Goal: Task Accomplishment & Management: Complete application form

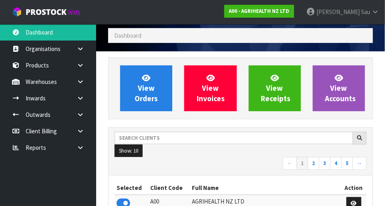
scroll to position [28, 0]
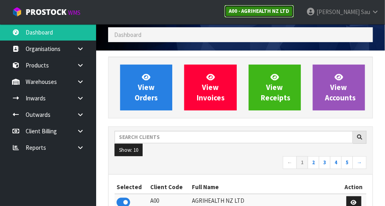
click at [241, 5] on link "A00 - AGRIHEALTH NZ LTD" at bounding box center [260, 11] width 70 height 13
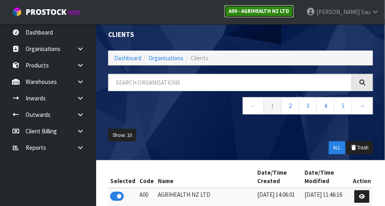
scroll to position [28, 0]
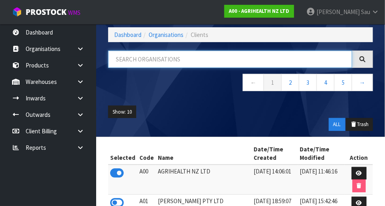
click at [180, 59] on input "text" at bounding box center [230, 59] width 244 height 17
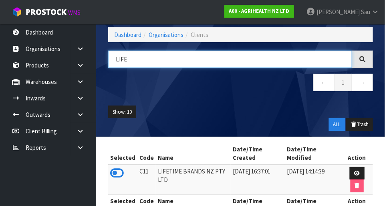
scroll to position [52, 0]
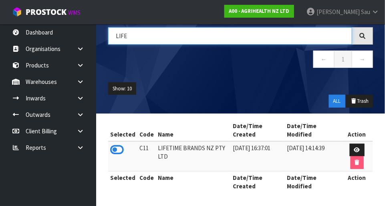
type input "LIFE"
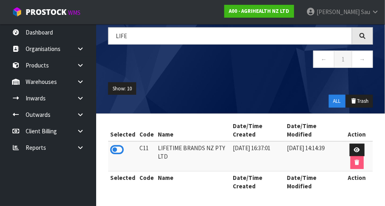
click at [122, 149] on icon at bounding box center [117, 150] width 14 height 12
click at [79, 85] on link at bounding box center [84, 81] width 26 height 16
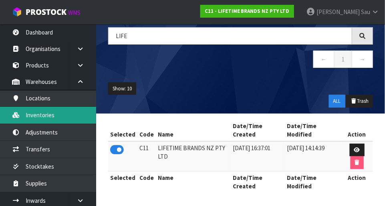
click at [60, 115] on link "Inventories" at bounding box center [48, 115] width 96 height 16
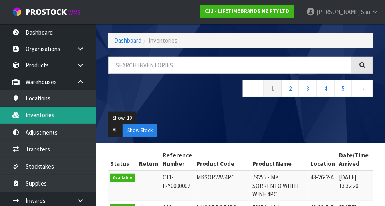
scroll to position [52, 0]
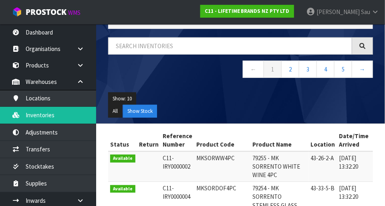
click at [182, 71] on nav "← 1 2 3 4 5 →" at bounding box center [240, 71] width 265 height 20
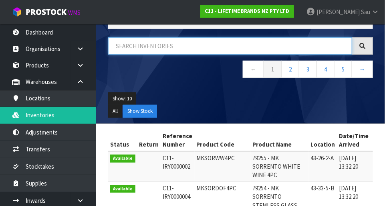
click at [188, 49] on input "text" at bounding box center [230, 45] width 244 height 17
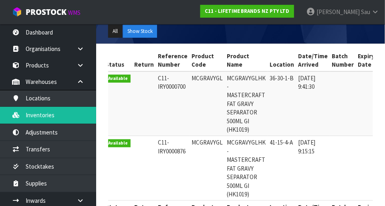
scroll to position [0, 5]
type input "MCGRAVYGL"
copy td "MCGRAVYGL"
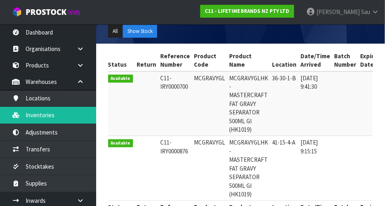
scroll to position [0, 0]
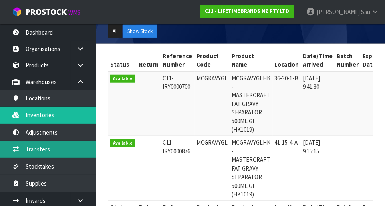
click at [63, 149] on link "Transfers" at bounding box center [48, 149] width 96 height 16
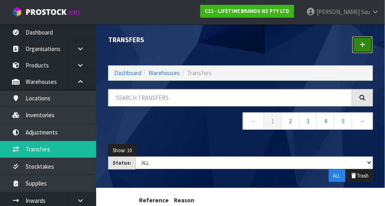
click at [241, 49] on link at bounding box center [362, 44] width 21 height 17
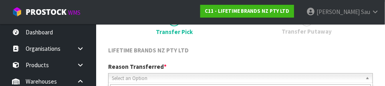
scroll to position [119, 0]
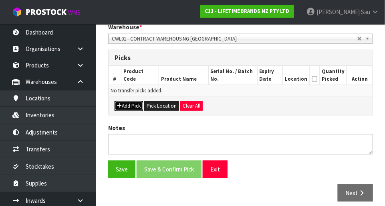
click at [136, 102] on button "Add Pick" at bounding box center [129, 106] width 28 height 10
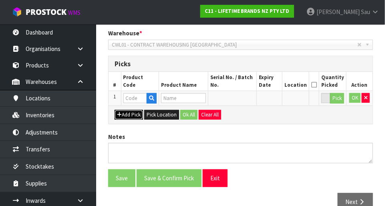
scroll to position [172, 0]
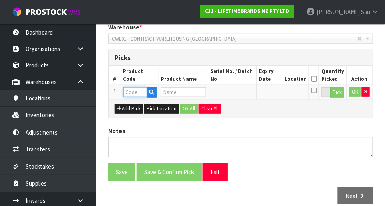
click at [138, 92] on input "text" at bounding box center [135, 92] width 24 height 10
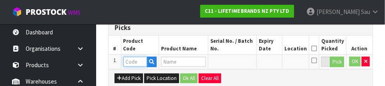
scroll to position [217, 0]
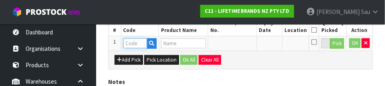
paste input "MCGRAVYGL"
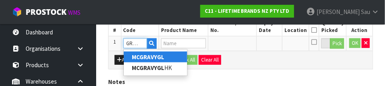
type input "MCGRAVYGL"
click at [241, 67] on div "Add Pick Pick Location Ok All Clear All" at bounding box center [241, 60] width 264 height 18
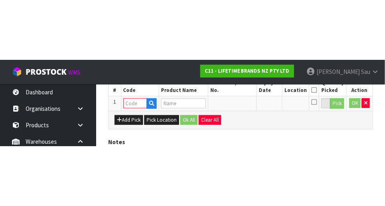
scroll to position [180, 0]
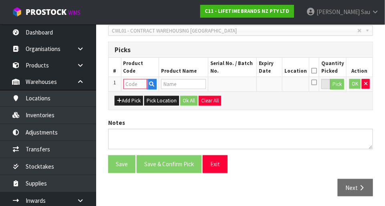
paste input "MCGRAVYGL"
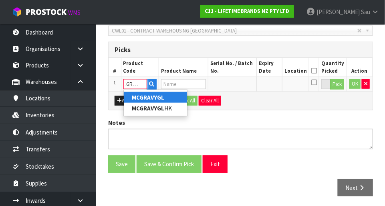
type input "MCGRAVYGL"
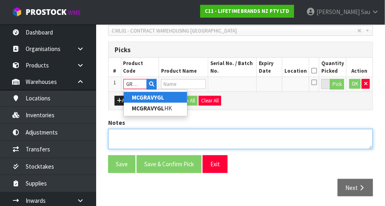
click at [241, 129] on textarea at bounding box center [240, 139] width 265 height 20
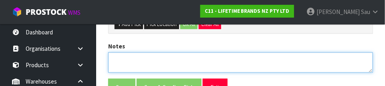
scroll to position [271, 0]
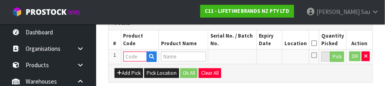
click at [241, 74] on div "Add Pick Pick Location Ok All Clear All" at bounding box center [241, 73] width 264 height 18
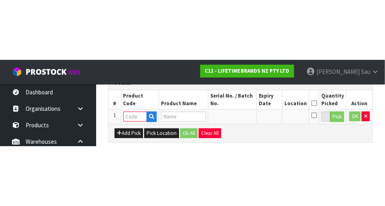
scroll to position [180, 0]
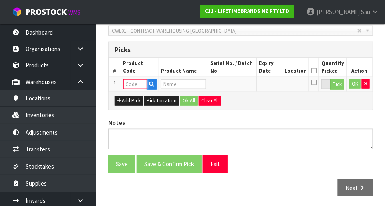
paste input "MCGRAVYGL"
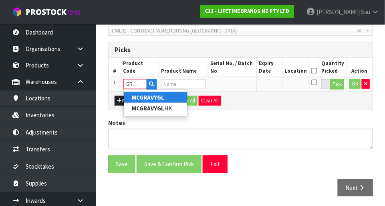
click at [176, 99] on link "MCGRAVYGL" at bounding box center [155, 97] width 63 height 11
type input "MCGRAVYGL"
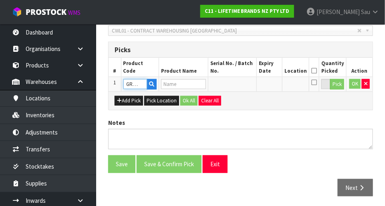
scroll to position [0, 0]
type input "MCGRAVYGLHK -MASTERCRAFT FAT GRAVY SEPARATOR 500ML GI (HK1019)"
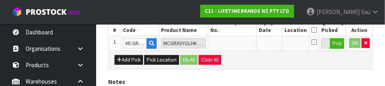
click at [241, 61] on div "Add Pick Pick Location Ok All Clear All" at bounding box center [241, 60] width 264 height 18
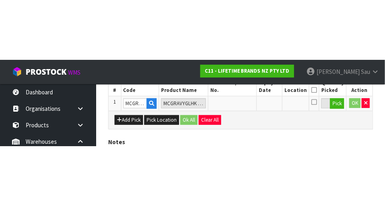
scroll to position [180, 0]
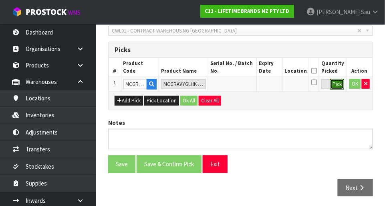
click at [241, 84] on button "Pick" at bounding box center [337, 84] width 14 height 10
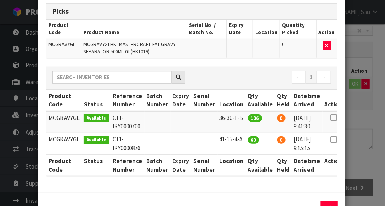
scroll to position [71, 0]
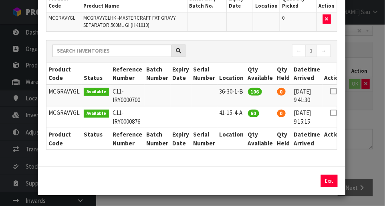
click at [241, 113] on icon at bounding box center [333, 113] width 6 height 0
click at [241, 91] on icon at bounding box center [333, 91] width 6 height 0
type input "106"
click at [241, 178] on button "Assign Pick" at bounding box center [302, 180] width 33 height 12
type input "106"
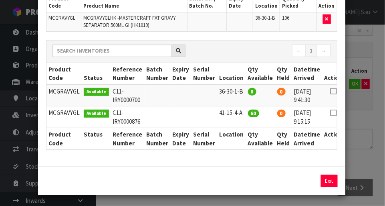
click at [241, 138] on div "Pick Line Picks Product Code Product Name Serial No. / Batch No. Expiry Date Lo…" at bounding box center [192, 103] width 385 height 206
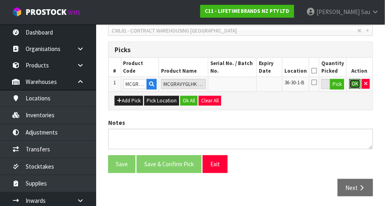
click at [241, 85] on button "OK" at bounding box center [355, 84] width 11 height 10
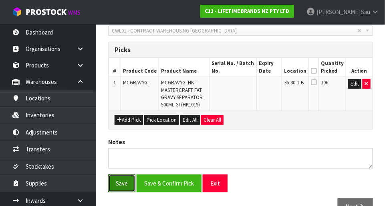
click at [123, 183] on button "Save" at bounding box center [121, 182] width 27 height 17
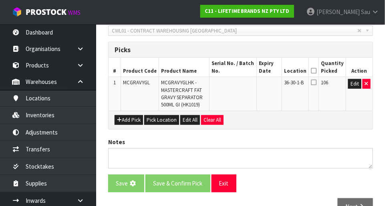
scroll to position [0, 0]
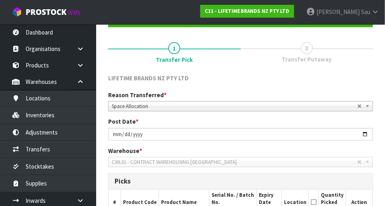
scroll to position [229, 0]
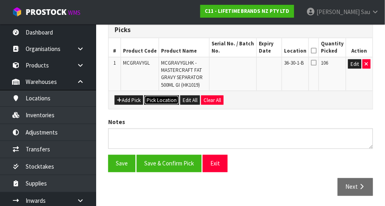
click at [164, 101] on button "Pick Location" at bounding box center [161, 100] width 35 height 10
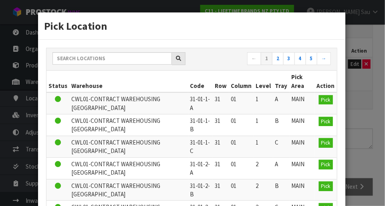
click at [241, 107] on div "Pick Location ← 1 2 3 4 5 → Status Warehouse Code Row Column Level Tray Pick Ar…" at bounding box center [192, 103] width 385 height 206
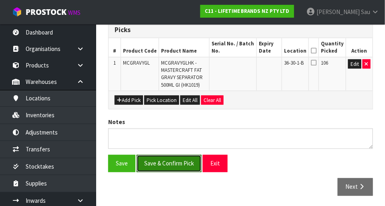
click at [162, 163] on button "Save & Confirm Pick" at bounding box center [169, 163] width 65 height 17
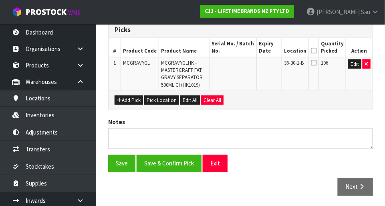
scroll to position [0, 0]
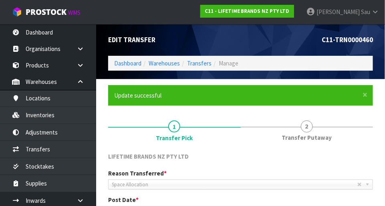
click at [241, 131] on span "2" at bounding box center [307, 126] width 12 height 12
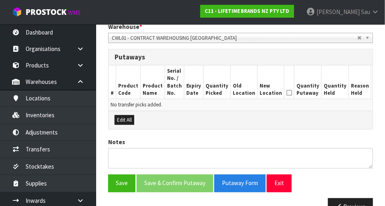
scroll to position [202, 0]
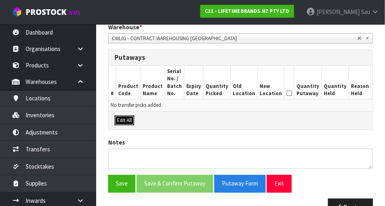
click at [132, 119] on button "Edit All" at bounding box center [125, 120] width 20 height 10
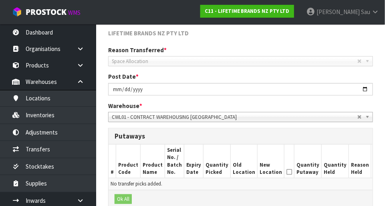
scroll to position [0, 0]
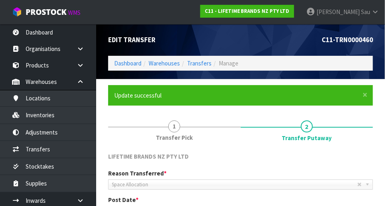
click at [162, 130] on link "1 Transfer Pick" at bounding box center [174, 130] width 133 height 32
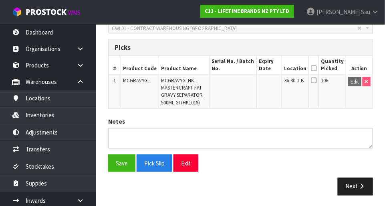
scroll to position [210, 0]
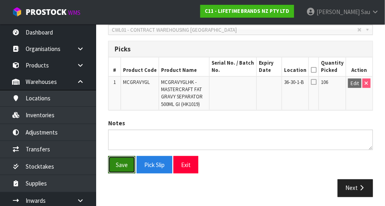
click at [118, 161] on button "Save" at bounding box center [121, 164] width 27 height 17
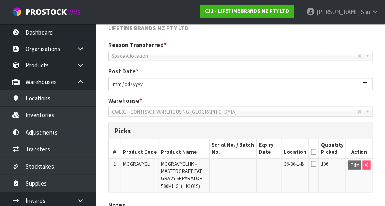
scroll to position [212, 0]
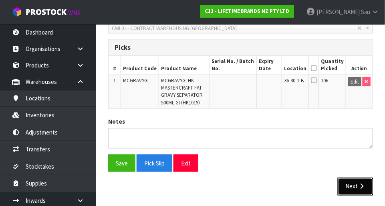
click at [241, 189] on button "Next" at bounding box center [355, 186] width 35 height 17
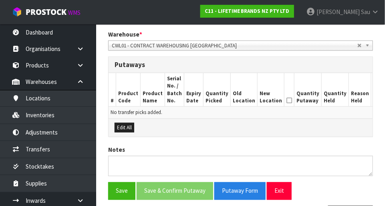
scroll to position [196, 0]
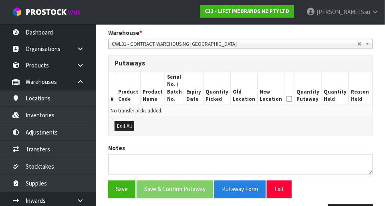
click at [241, 99] on icon at bounding box center [290, 99] width 6 height 0
click at [241, 91] on th "New Location" at bounding box center [271, 88] width 27 height 34
click at [130, 121] on button "Edit All" at bounding box center [125, 126] width 20 height 10
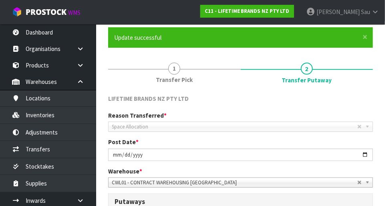
scroll to position [0, 0]
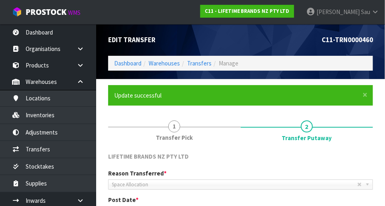
click at [170, 132] on link "1 Transfer Pick" at bounding box center [174, 130] width 133 height 32
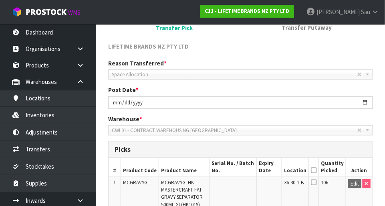
scroll to position [212, 0]
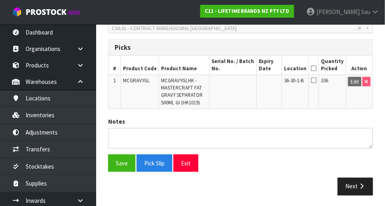
click at [241, 69] on icon at bounding box center [314, 68] width 6 height 0
click at [124, 161] on button "Save" at bounding box center [121, 162] width 27 height 17
click at [241, 192] on button "Next" at bounding box center [355, 186] width 35 height 17
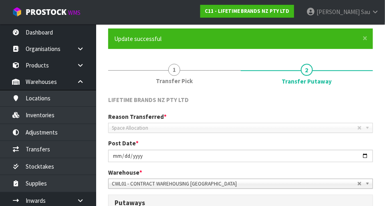
scroll to position [210, 0]
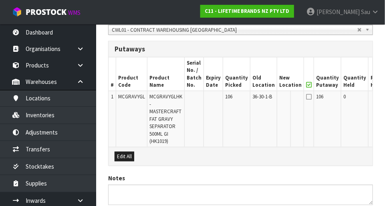
click at [241, 97] on icon at bounding box center [309, 96] width 6 height 6
click at [241, 85] on th "New Location" at bounding box center [290, 74] width 27 height 34
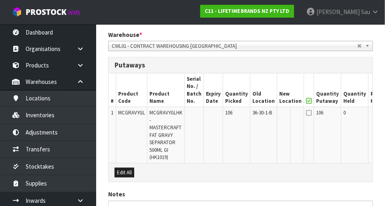
scroll to position [0, 24]
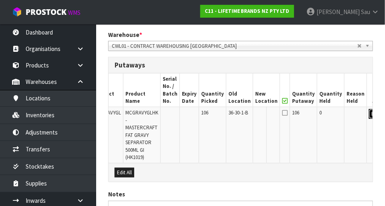
click at [241, 114] on button "Edit" at bounding box center [375, 114] width 13 height 10
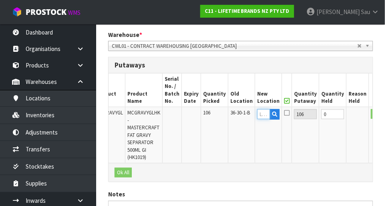
click at [241, 115] on input "text" at bounding box center [263, 114] width 13 height 10
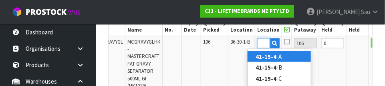
scroll to position [0, 12]
type input "41-15-4-A"
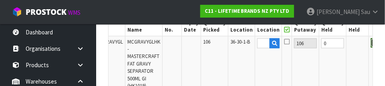
click at [241, 45] on button "OK" at bounding box center [376, 43] width 11 height 10
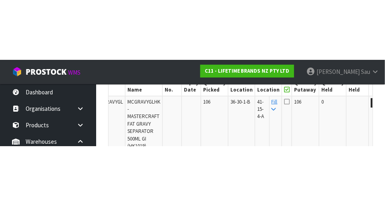
scroll to position [265, 0]
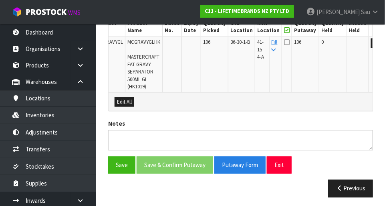
click at [241, 43] on icon at bounding box center [287, 42] width 6 height 6
click at [0, 0] on input "checkbox" at bounding box center [0, 0] width 0 height 0
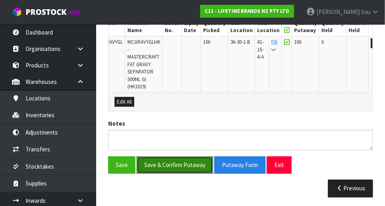
click at [178, 162] on button "Save & Confirm Putaway" at bounding box center [175, 164] width 77 height 17
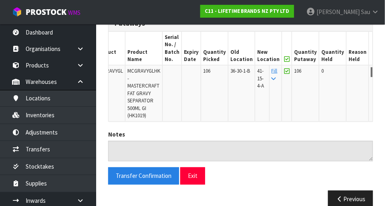
scroll to position [249, 0]
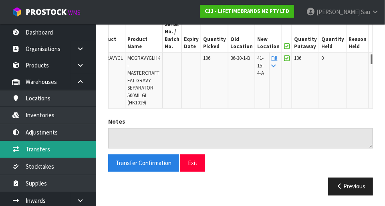
click at [71, 152] on link "Transfers" at bounding box center [48, 149] width 96 height 16
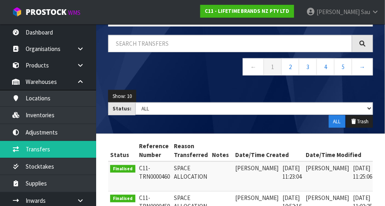
scroll to position [47, 0]
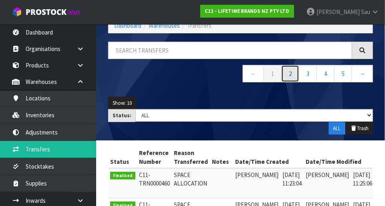
click at [241, 77] on link "2" at bounding box center [290, 73] width 18 height 17
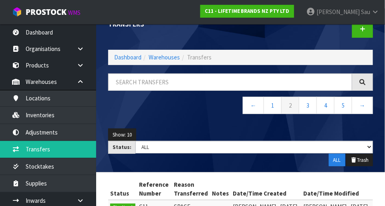
scroll to position [0, 0]
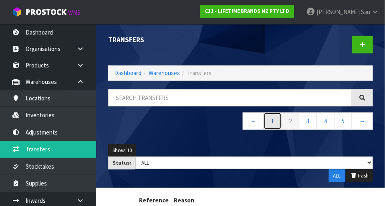
click at [241, 123] on link "1" at bounding box center [273, 120] width 18 height 17
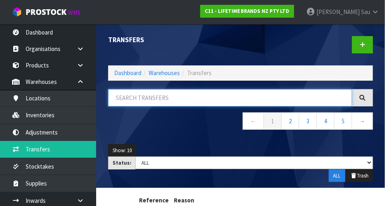
click at [241, 100] on input "text" at bounding box center [230, 97] width 244 height 17
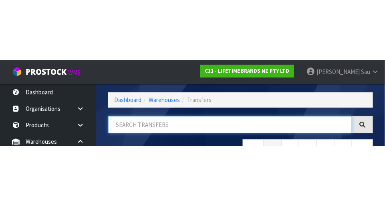
scroll to position [54, 0]
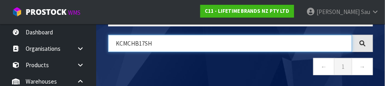
click at [152, 45] on input "KCMCHB17SH" at bounding box center [230, 43] width 244 height 17
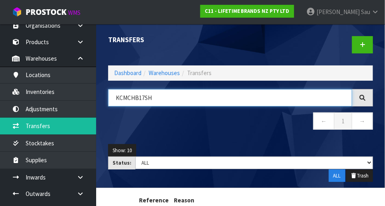
scroll to position [22, 0]
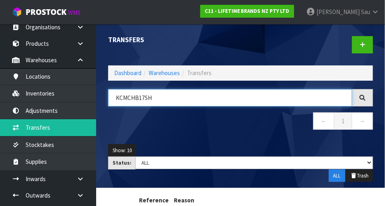
type input "KCMCHB17SH"
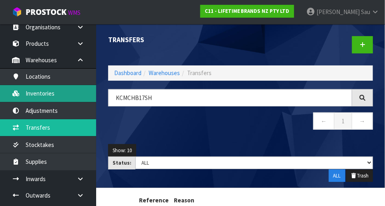
click at [34, 91] on link "Inventories" at bounding box center [48, 93] width 96 height 16
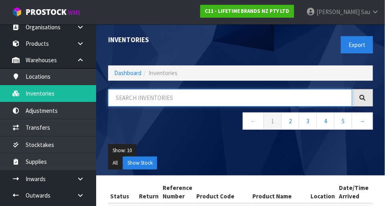
click at [140, 96] on input "text" at bounding box center [230, 97] width 244 height 17
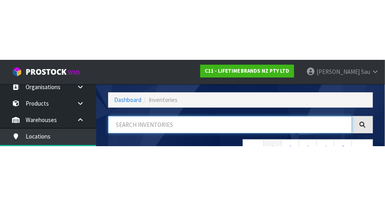
scroll to position [54, 0]
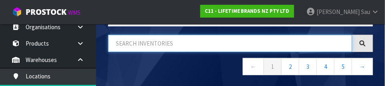
paste input "KCMCHB17SH"
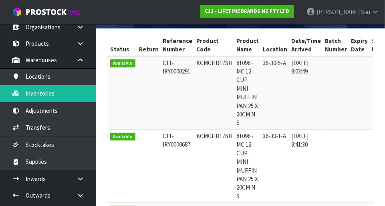
scroll to position [149, 0]
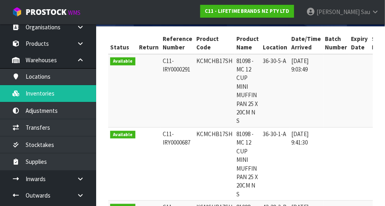
type input "KCMCHB17SH"
copy td "KCMCHB17SH"
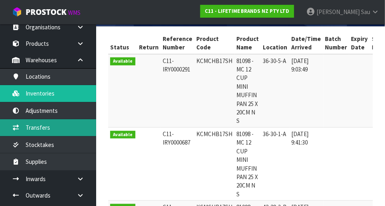
click at [46, 130] on link "Transfers" at bounding box center [48, 127] width 96 height 16
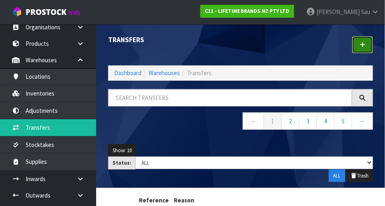
click at [241, 44] on icon at bounding box center [363, 45] width 6 height 6
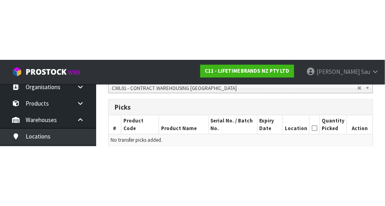
scroll to position [178, 0]
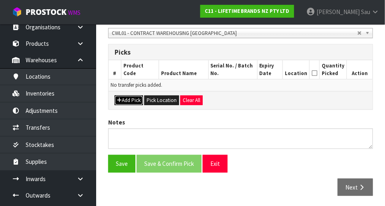
click at [128, 99] on button "Add Pick" at bounding box center [129, 100] width 28 height 10
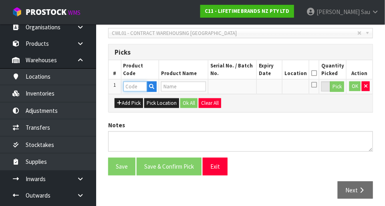
click at [138, 87] on input "text" at bounding box center [135, 86] width 24 height 10
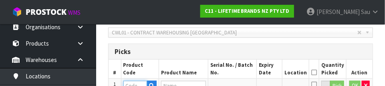
scroll to position [217, 0]
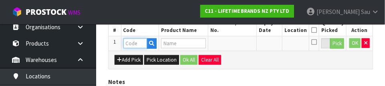
paste input "KCMCHB17SH"
type input "KCMCHB17SH"
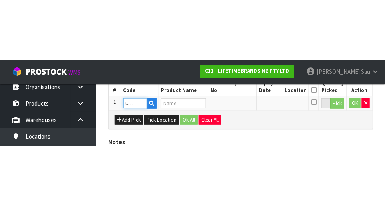
scroll to position [180, 0]
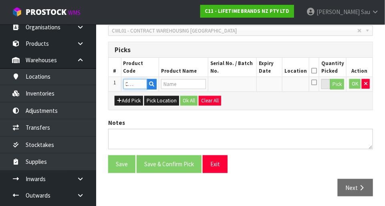
type input "81098 - MC 12 CUP MINI MUFFIN PAN 25 X 20CM N S"
type input "KCMCHB17SH"
click at [241, 85] on button "Pick" at bounding box center [337, 84] width 14 height 10
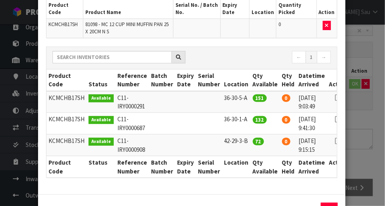
scroll to position [93, 0]
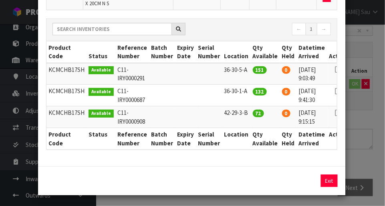
click at [241, 69] on icon at bounding box center [338, 69] width 6 height 0
click at [241, 91] on icon at bounding box center [338, 91] width 6 height 0
type input "132"
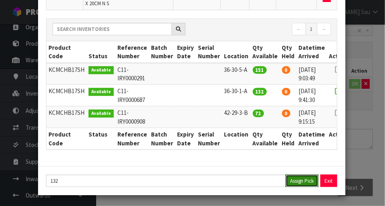
click at [241, 179] on button "Assign Pick" at bounding box center [302, 180] width 33 height 12
type input "132"
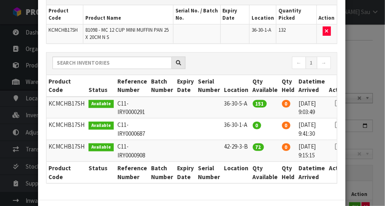
scroll to position [61, 0]
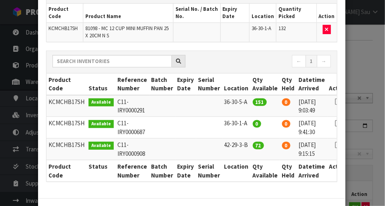
click at [241, 102] on icon at bounding box center [338, 101] width 6 height 0
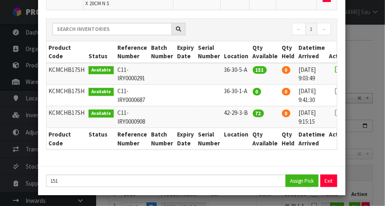
scroll to position [92, 0]
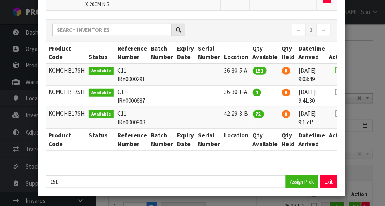
click at [241, 70] on icon at bounding box center [338, 70] width 6 height 0
click at [241, 69] on div "Pick Line Picks Product Code Product Name Serial No. / Batch No. Expiry Date Lo…" at bounding box center [192, 103] width 385 height 206
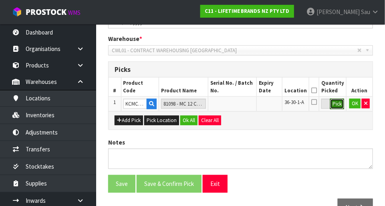
scroll to position [161, 0]
click at [241, 104] on button "OK" at bounding box center [355, 104] width 11 height 10
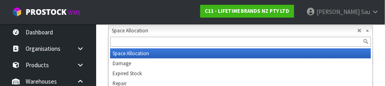
scroll to position [119, 0]
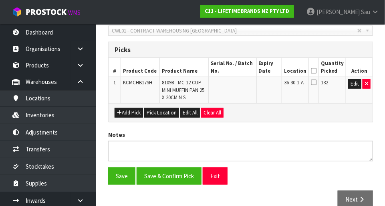
scroll to position [179, 0]
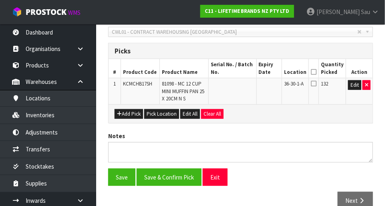
click at [241, 72] on icon at bounding box center [314, 72] width 6 height 0
click at [128, 176] on button "Save" at bounding box center [121, 176] width 27 height 17
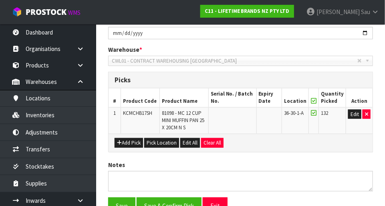
scroll to position [0, 0]
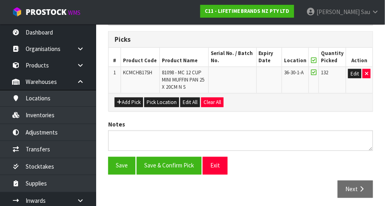
scroll to position [219, 0]
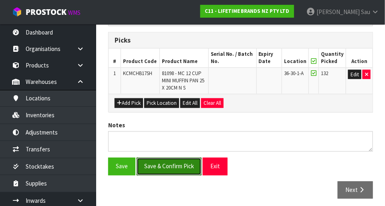
click at [164, 162] on button "Save & Confirm Pick" at bounding box center [169, 166] width 65 height 17
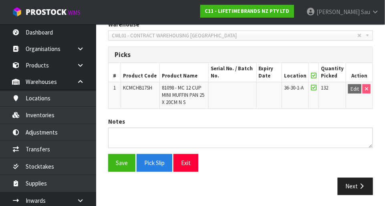
scroll to position [204, 0]
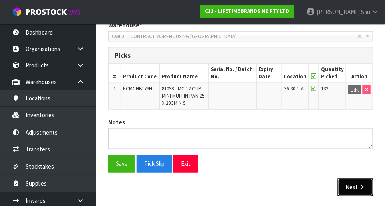
click at [241, 193] on button "Next" at bounding box center [355, 186] width 35 height 17
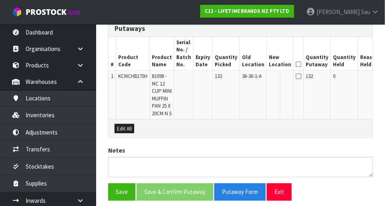
scroll to position [228, 0]
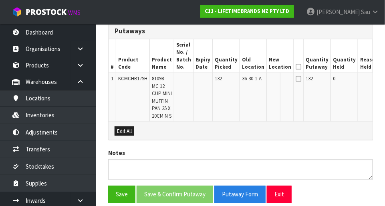
click at [241, 67] on icon at bounding box center [299, 67] width 6 height 0
click at [241, 79] on icon at bounding box center [299, 78] width 6 height 6
click at [241, 81] on button "Edit" at bounding box center [389, 80] width 13 height 10
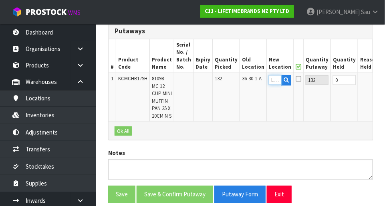
click at [241, 79] on input "text" at bounding box center [275, 80] width 13 height 10
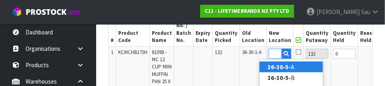
scroll to position [0, 15]
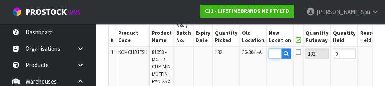
type input "36-30-5-A"
click at [241, 69] on td at bounding box center [369, 71] width 22 height 49
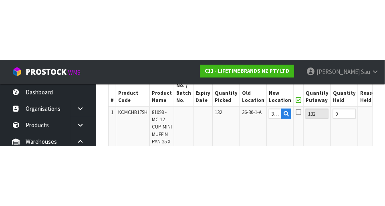
scroll to position [254, 0]
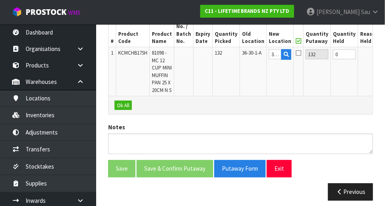
click at [241, 53] on button "OK" at bounding box center [388, 54] width 11 height 10
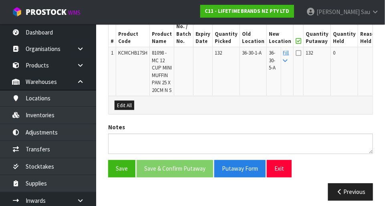
scroll to position [273, 0]
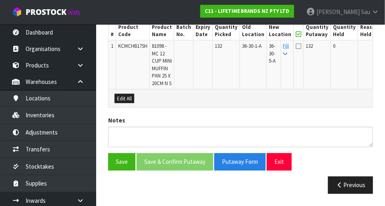
click at [241, 43] on icon at bounding box center [299, 46] width 6 height 6
click at [0, 0] on input "checkbox" at bounding box center [0, 0] width 0 height 0
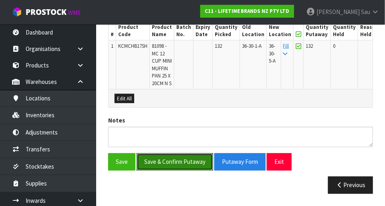
click at [184, 166] on button "Save & Confirm Putaway" at bounding box center [175, 161] width 77 height 17
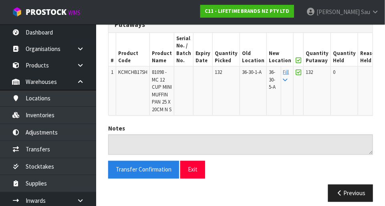
scroll to position [236, 0]
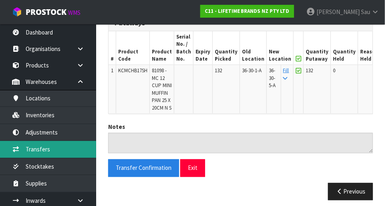
click at [40, 152] on link "Transfers" at bounding box center [48, 149] width 96 height 16
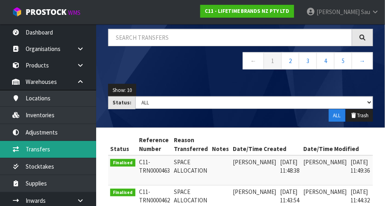
scroll to position [57, 0]
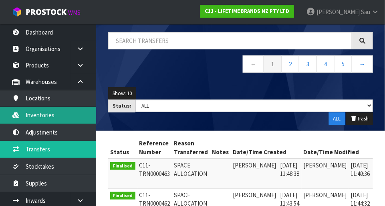
click at [62, 117] on link "Inventories" at bounding box center [48, 115] width 96 height 16
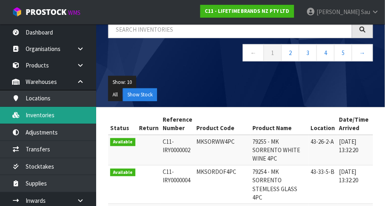
scroll to position [58, 0]
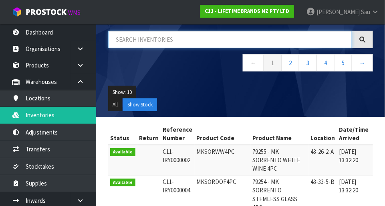
click at [187, 41] on input "text" at bounding box center [230, 39] width 244 height 17
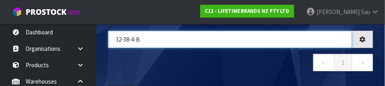
type input "32-38-4-B"
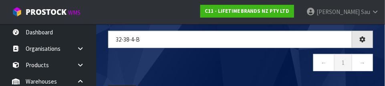
click at [241, 61] on nav "← 1 →" at bounding box center [240, 64] width 265 height 20
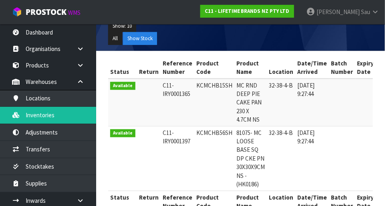
scroll to position [121, 0]
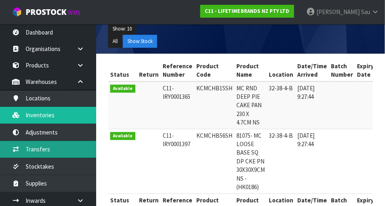
click at [38, 149] on link "Transfers" at bounding box center [48, 149] width 96 height 16
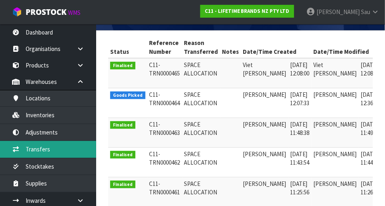
scroll to position [0, 20]
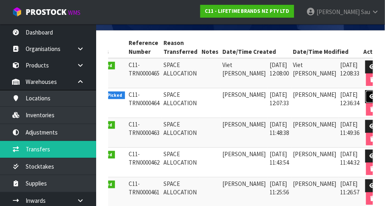
click at [241, 94] on icon at bounding box center [373, 96] width 6 height 5
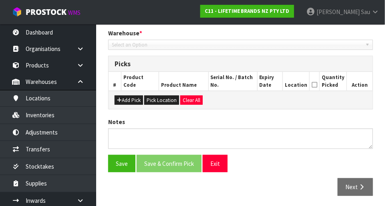
type input "[DATE]"
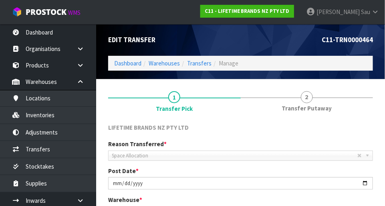
click at [241, 105] on span "Transfer Putaway" at bounding box center [307, 108] width 50 height 8
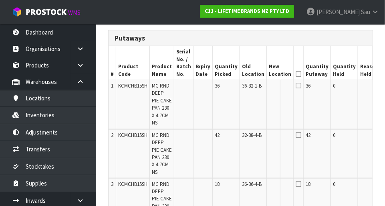
scroll to position [195, 0]
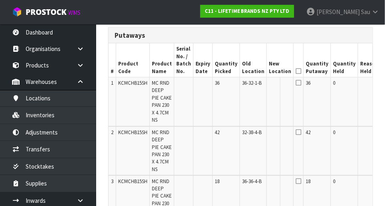
click at [241, 71] on icon at bounding box center [299, 71] width 6 height 0
click at [241, 85] on icon at bounding box center [299, 82] width 6 height 6
click at [241, 83] on button "Edit" at bounding box center [389, 84] width 13 height 10
click at [241, 85] on input "text" at bounding box center [275, 84] width 13 height 10
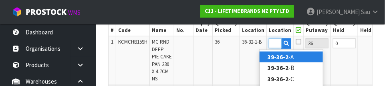
scroll to position [0, 12]
type input "39-36-2-A"
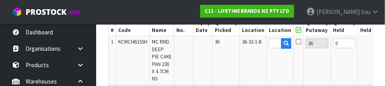
click at [241, 45] on button "OK" at bounding box center [389, 43] width 11 height 10
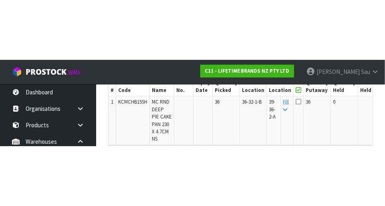
scroll to position [235, 0]
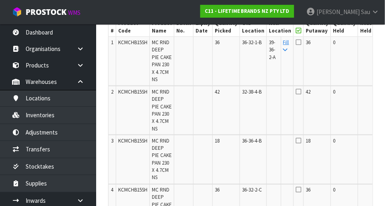
click at [241, 43] on icon at bounding box center [299, 42] width 6 height 6
click at [0, 0] on input "checkbox" at bounding box center [0, 0] width 0 height 0
click at [241, 50] on icon at bounding box center [285, 49] width 4 height 5
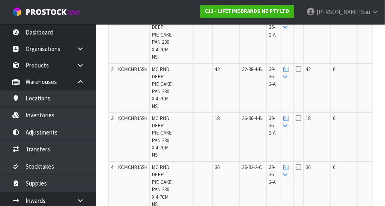
scroll to position [249, 0]
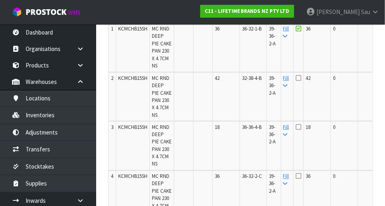
click at [241, 88] on icon at bounding box center [285, 85] width 4 height 5
click at [241, 81] on icon at bounding box center [299, 78] width 6 height 6
click at [0, 0] on input "checkbox" at bounding box center [0, 0] width 0 height 0
click at [241, 130] on icon at bounding box center [299, 126] width 6 height 6
click at [0, 0] on input "checkbox" at bounding box center [0, 0] width 0 height 0
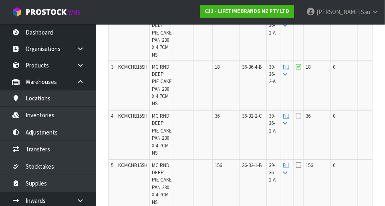
click at [241, 119] on icon at bounding box center [299, 116] width 6 height 6
click at [0, 0] on input "checkbox" at bounding box center [0, 0] width 0 height 0
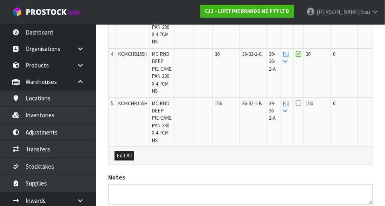
click at [241, 107] on icon at bounding box center [299, 103] width 6 height 6
click at [0, 0] on input "checkbox" at bounding box center [0, 0] width 0 height 0
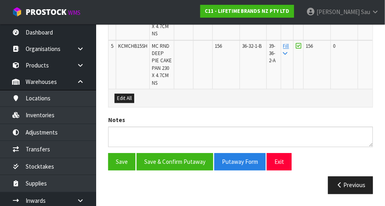
scroll to position [462, 0]
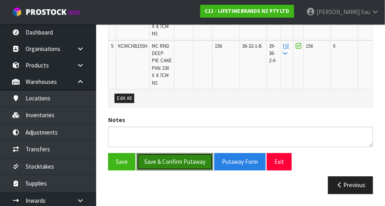
click at [174, 159] on button "Save & Confirm Putaway" at bounding box center [175, 161] width 77 height 17
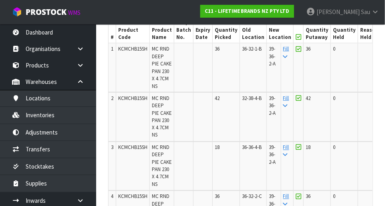
scroll to position [474, 0]
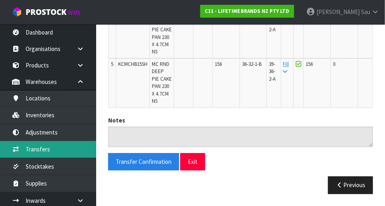
click at [38, 149] on link "Transfers" at bounding box center [48, 149] width 96 height 16
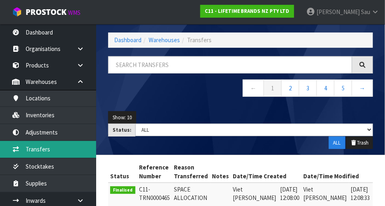
scroll to position [42, 0]
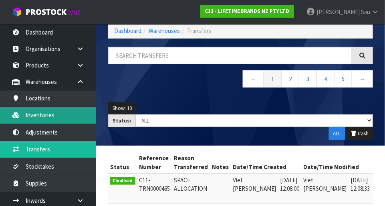
click at [41, 115] on link "Inventories" at bounding box center [48, 115] width 96 height 16
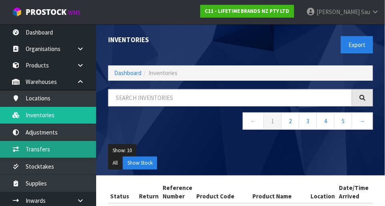
click at [34, 148] on link "Transfers" at bounding box center [48, 149] width 96 height 16
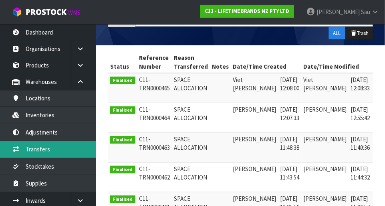
scroll to position [0, 12]
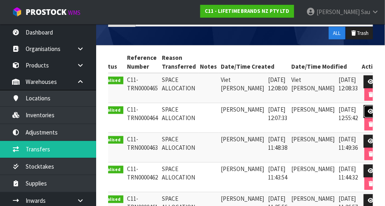
click at [241, 105] on link at bounding box center [371, 111] width 15 height 13
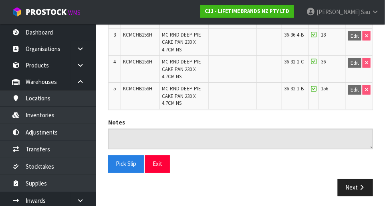
type input "[DATE]"
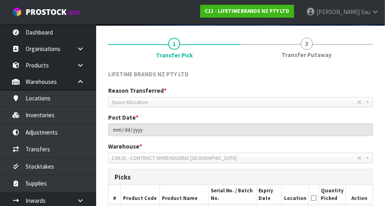
click at [241, 49] on link "2 Transfer Putaway" at bounding box center [307, 48] width 133 height 32
